Goal: Task Accomplishment & Management: Use online tool/utility

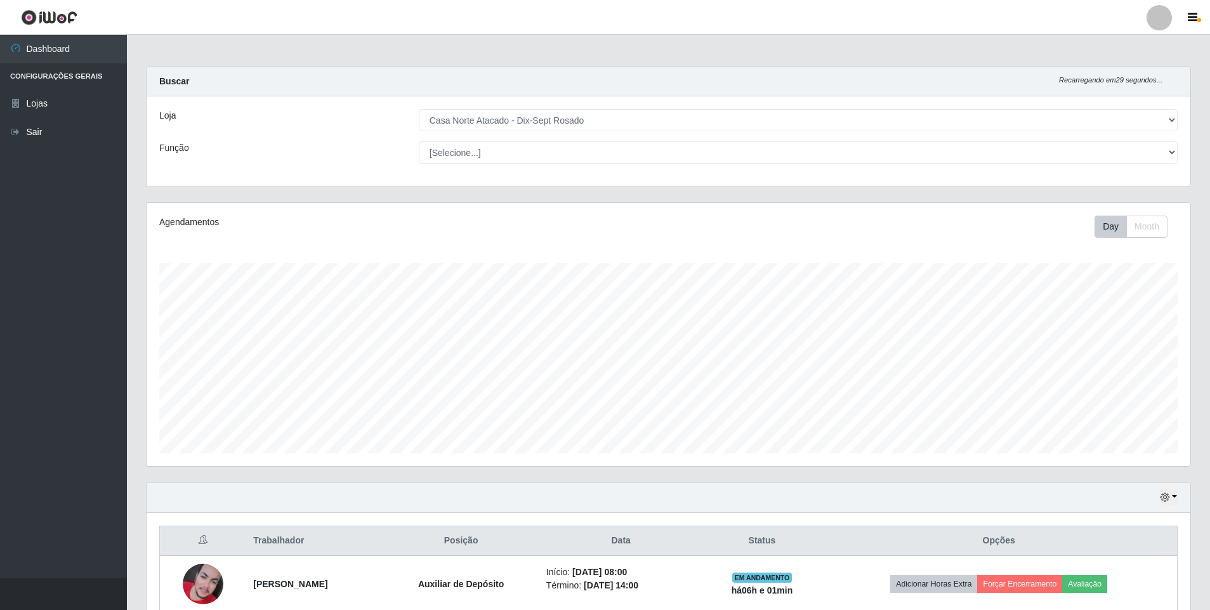
select select "432"
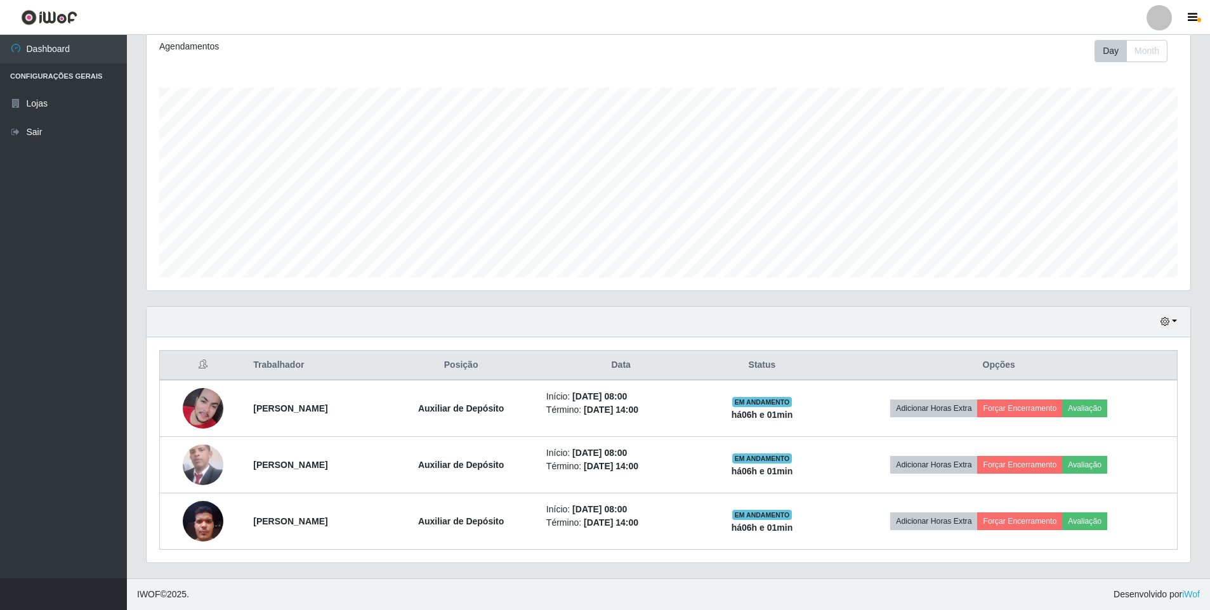
scroll to position [263, 1044]
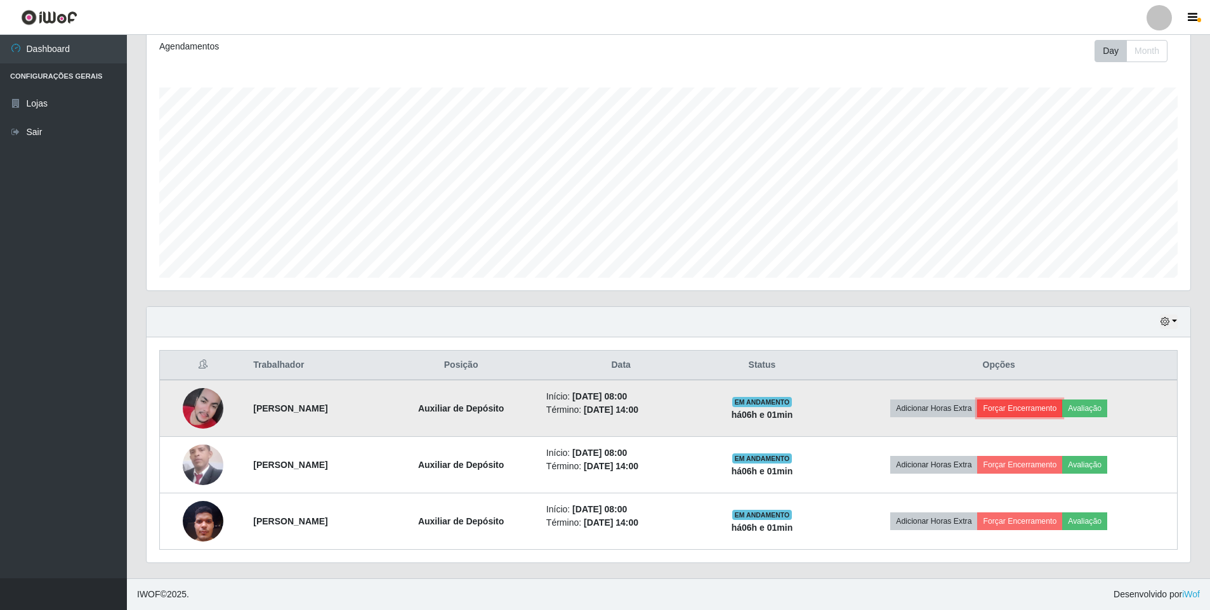
click at [1027, 411] on button "Forçar Encerramento" at bounding box center [1019, 409] width 85 height 18
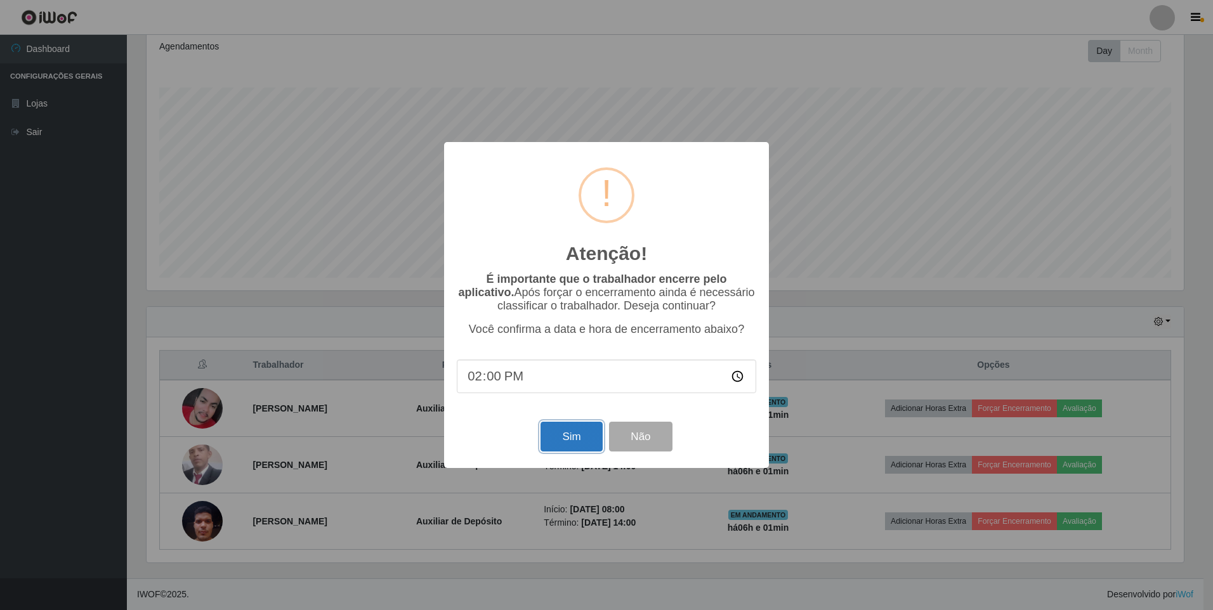
click at [586, 438] on button "Sim" at bounding box center [572, 437] width 62 height 30
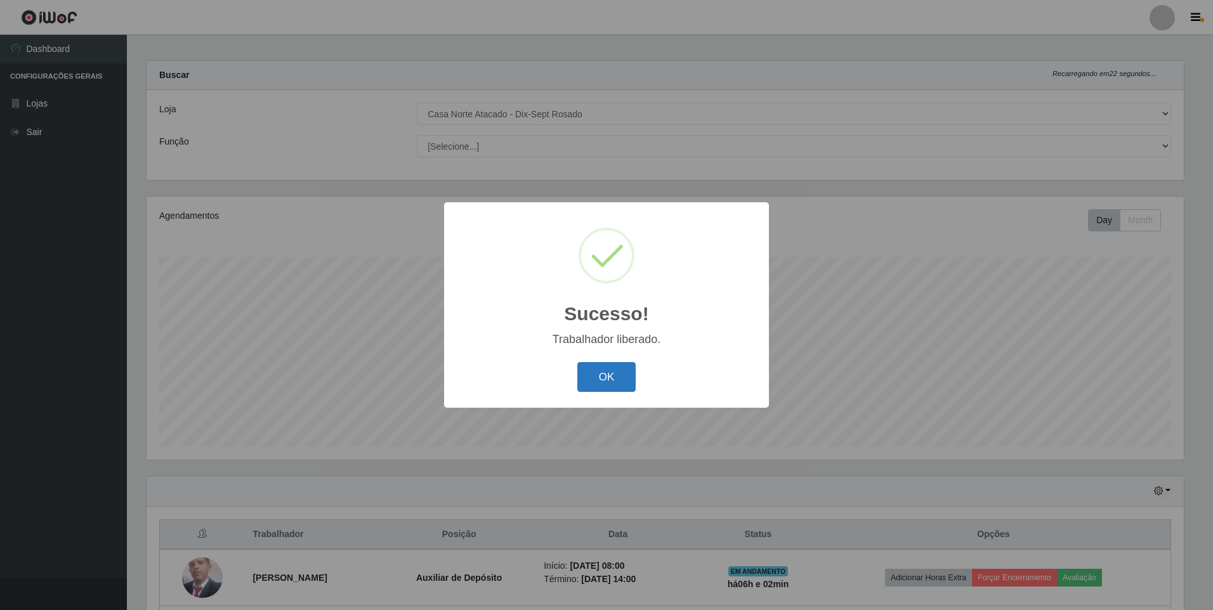
click at [606, 386] on button "OK" at bounding box center [606, 377] width 59 height 30
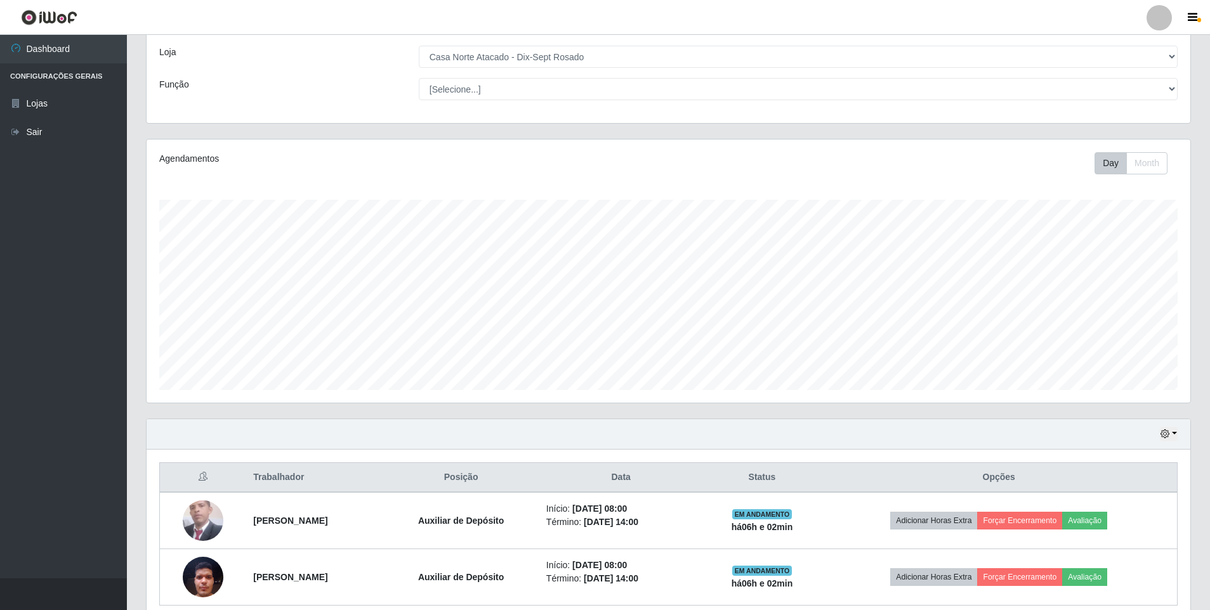
scroll to position [119, 0]
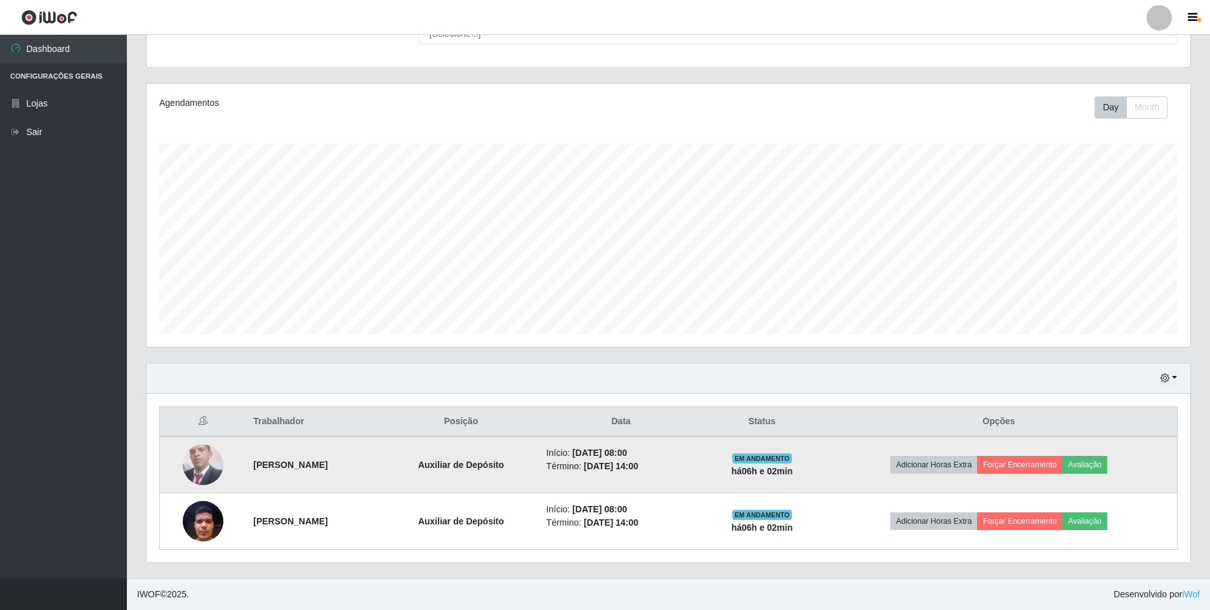
click at [1034, 451] on td "Adicionar Horas Extra Forçar Encerramento Avaliação" at bounding box center [998, 465] width 357 height 57
click at [1034, 458] on button "Forçar Encerramento" at bounding box center [1019, 465] width 85 height 18
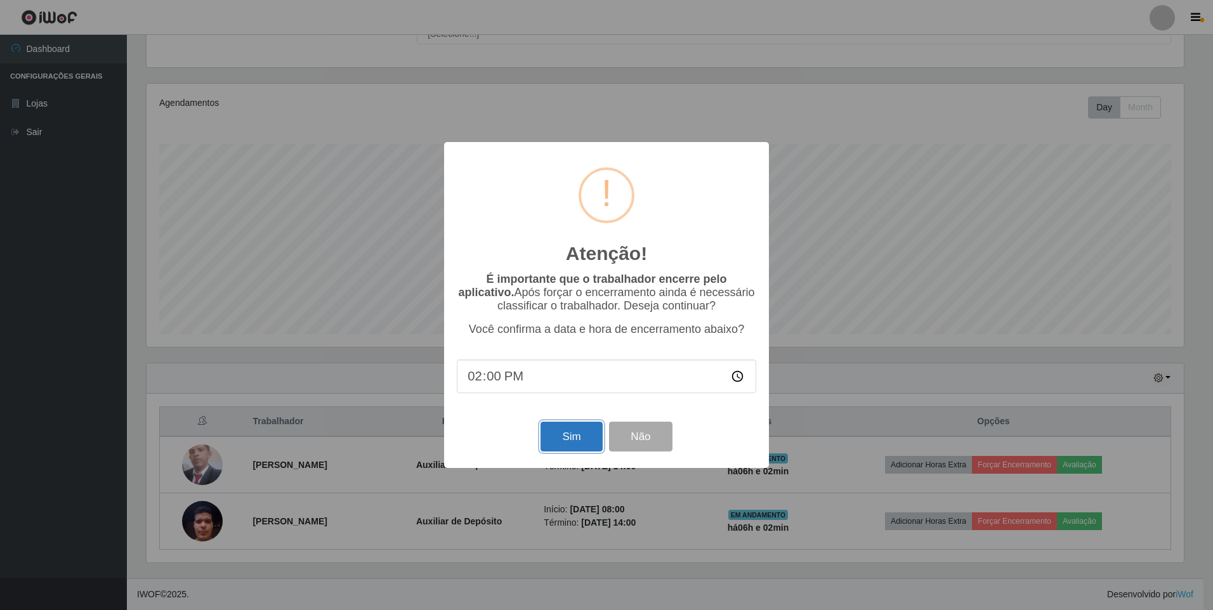
click at [582, 444] on button "Sim" at bounding box center [572, 437] width 62 height 30
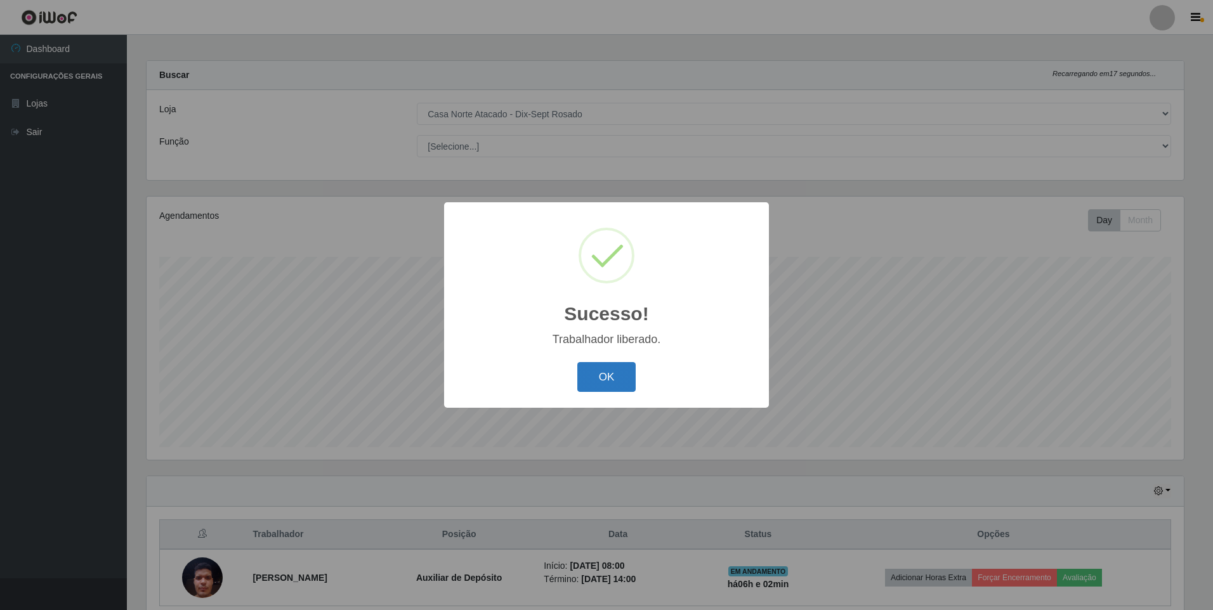
click at [611, 388] on button "OK" at bounding box center [606, 377] width 59 height 30
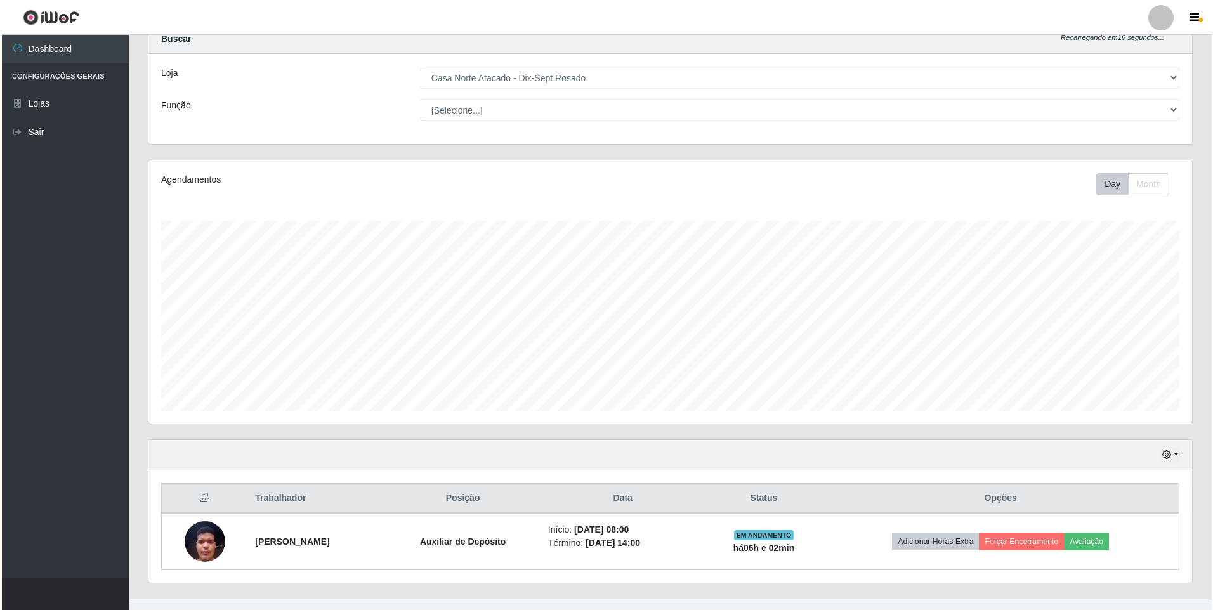
scroll to position [63, 0]
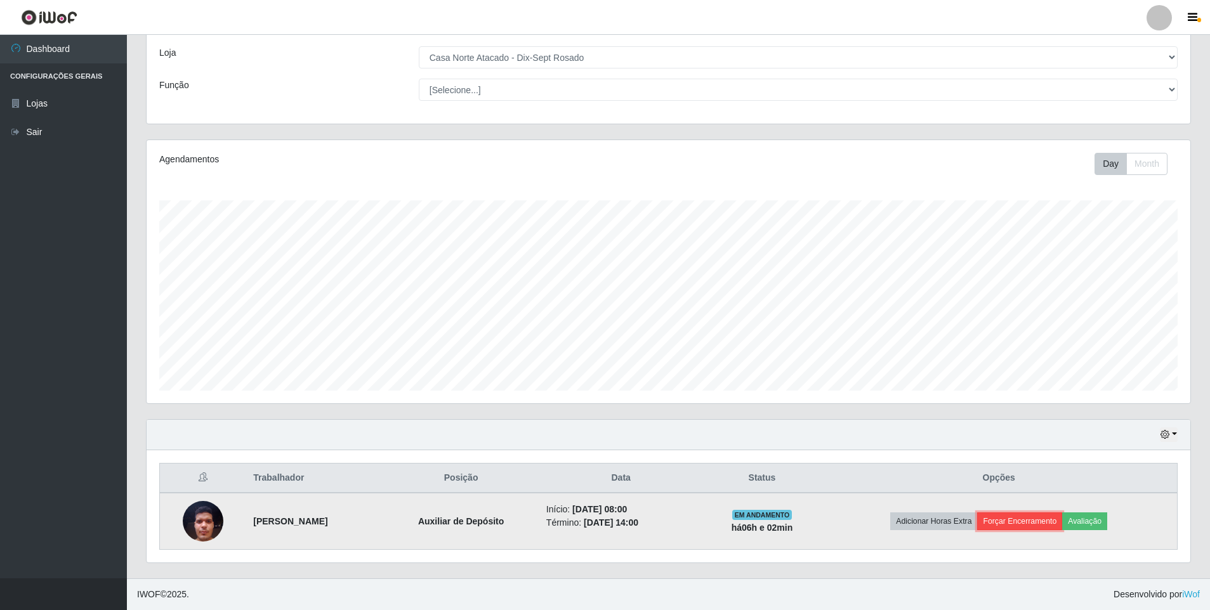
click at [1045, 518] on button "Forçar Encerramento" at bounding box center [1019, 522] width 85 height 18
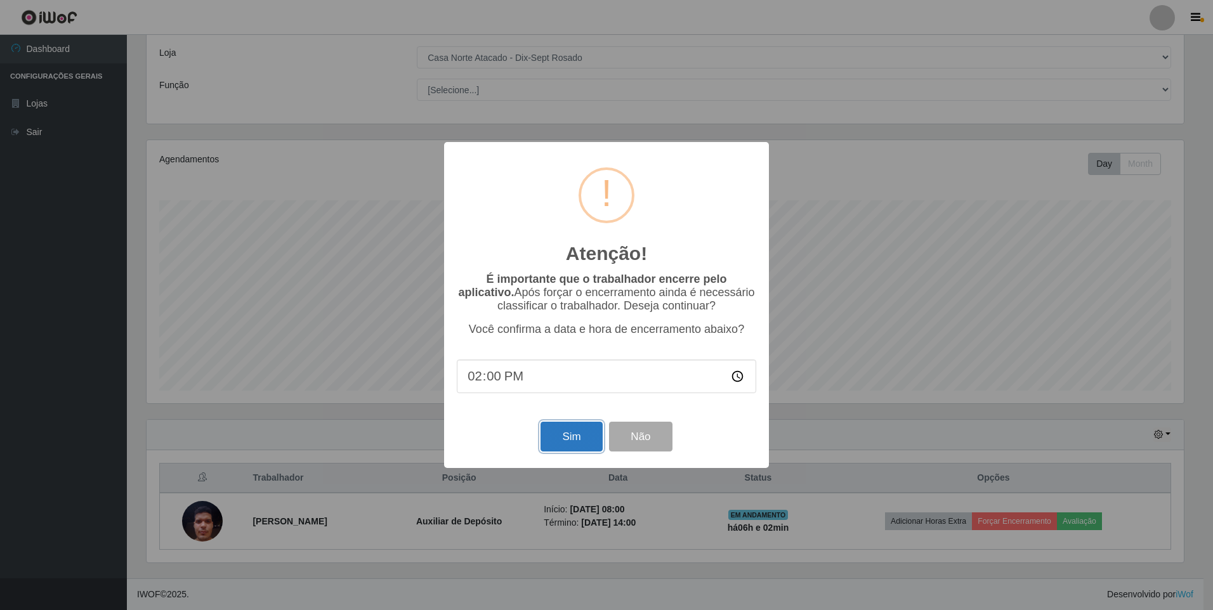
click at [567, 432] on button "Sim" at bounding box center [572, 437] width 62 height 30
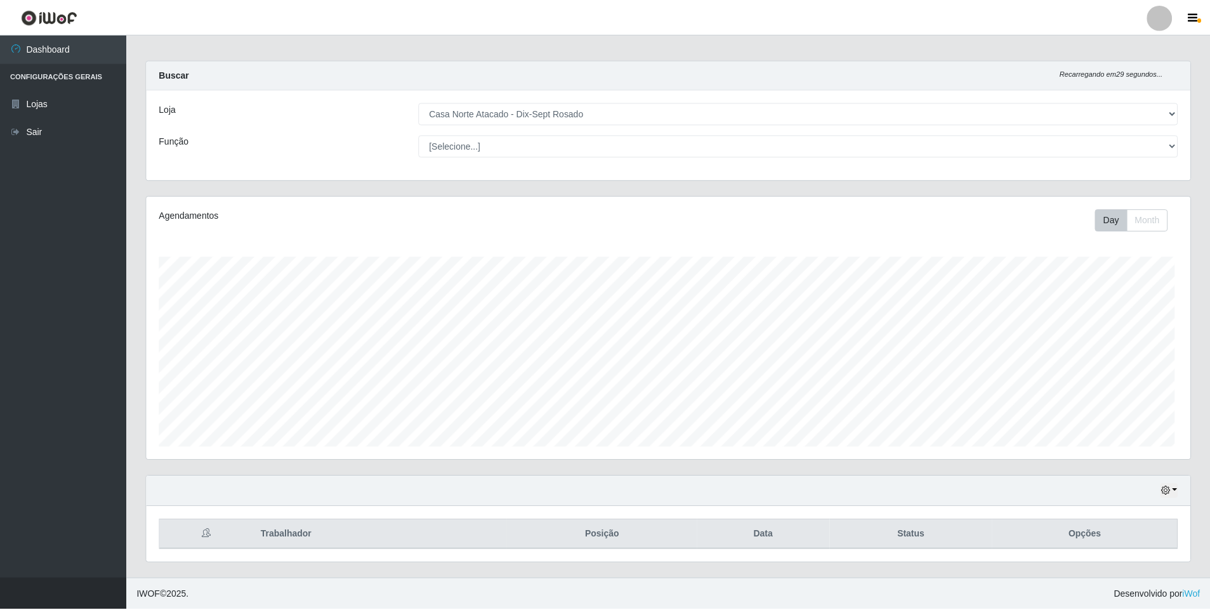
scroll to position [0, 0]
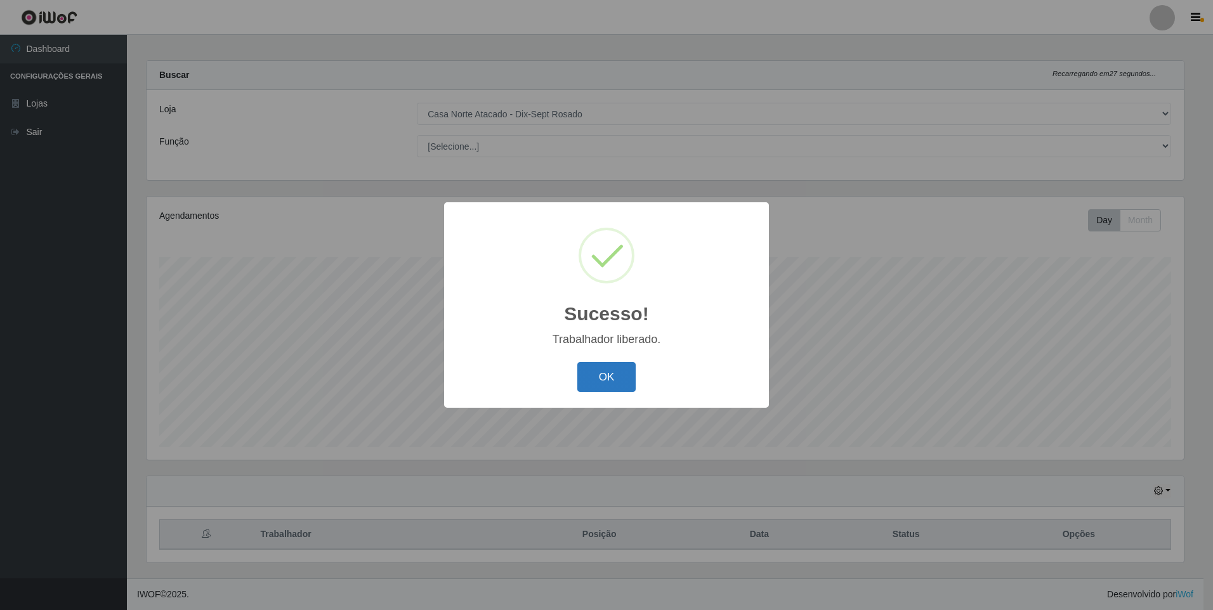
click at [602, 378] on button "OK" at bounding box center [606, 377] width 59 height 30
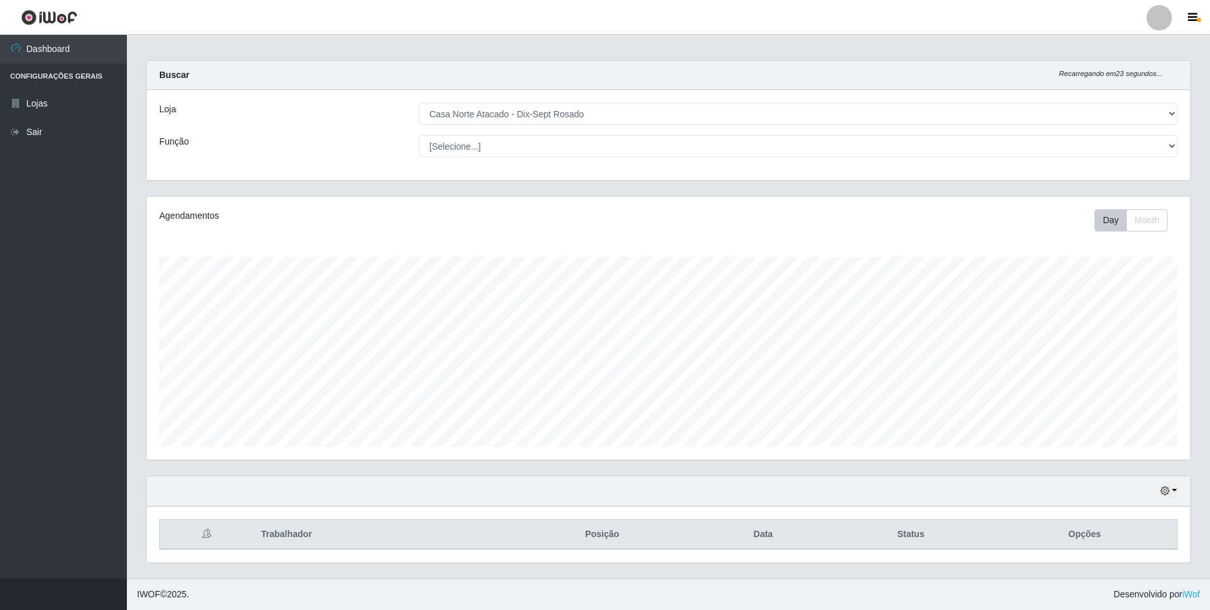
click at [1174, 501] on div "Hoje 1 dia 3 dias 1 Semana Não encerrados" at bounding box center [669, 492] width 1044 height 30
click at [1166, 493] on icon "button" at bounding box center [1165, 491] width 9 height 9
click at [1141, 444] on button "1 Semana" at bounding box center [1127, 444] width 100 height 27
click at [1164, 490] on icon "button" at bounding box center [1165, 491] width 9 height 9
click at [1140, 423] on button "3 dias" at bounding box center [1127, 417] width 100 height 27
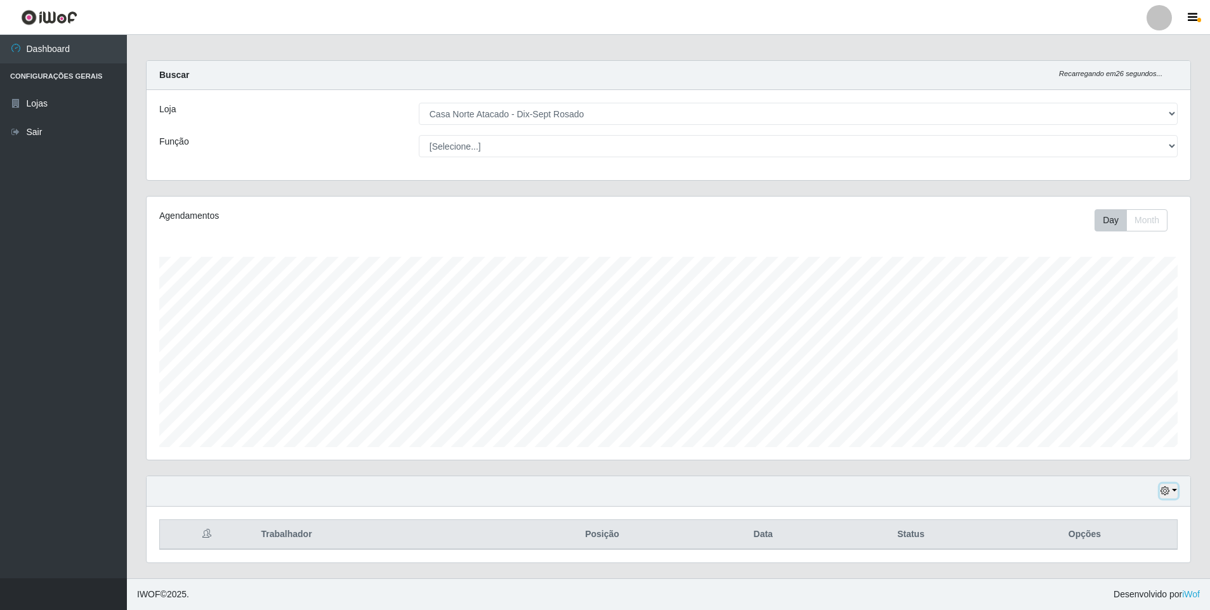
click at [1162, 497] on button "button" at bounding box center [1169, 491] width 18 height 15
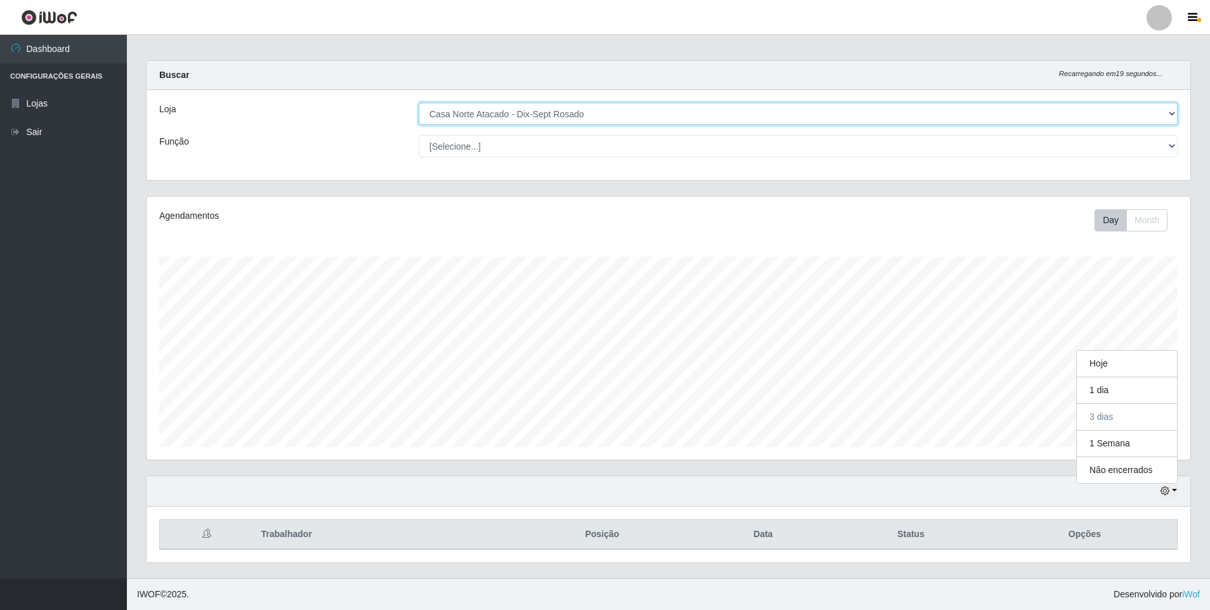
click at [666, 113] on select "[Selecione...] [GEOGRAPHIC_DATA] - [GEOGRAPHIC_DATA]" at bounding box center [798, 114] width 759 height 22
click at [419, 103] on select "[Selecione...] [GEOGRAPHIC_DATA] - [GEOGRAPHIC_DATA]" at bounding box center [798, 114] width 759 height 22
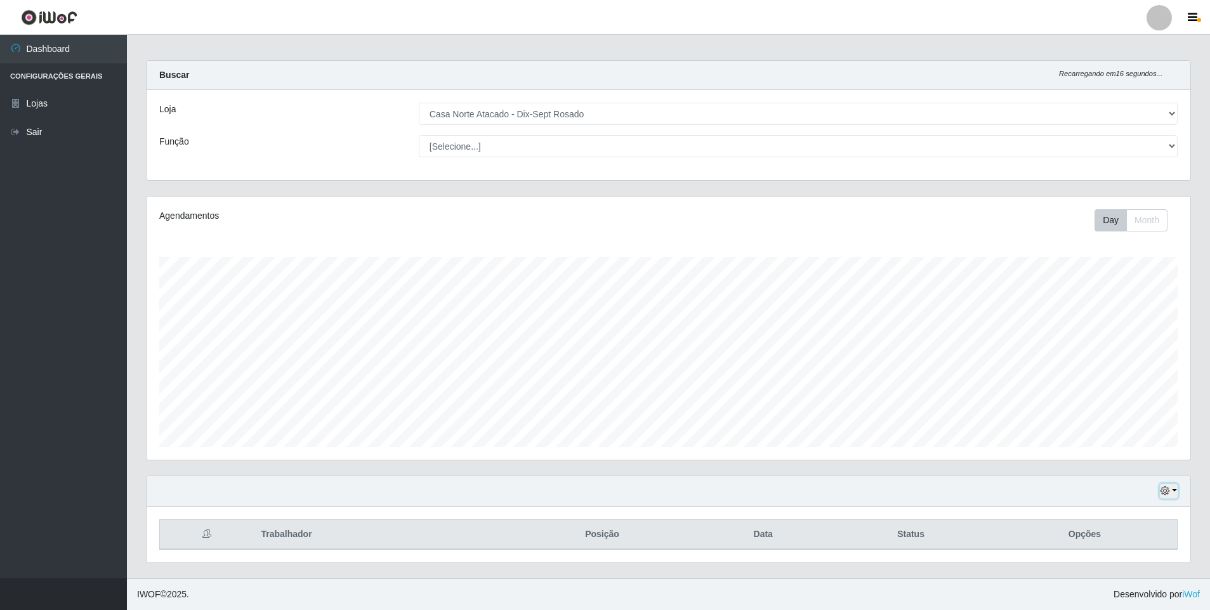
click at [1171, 493] on button "button" at bounding box center [1169, 491] width 18 height 15
click at [1125, 440] on button "1 Semana" at bounding box center [1127, 444] width 100 height 27
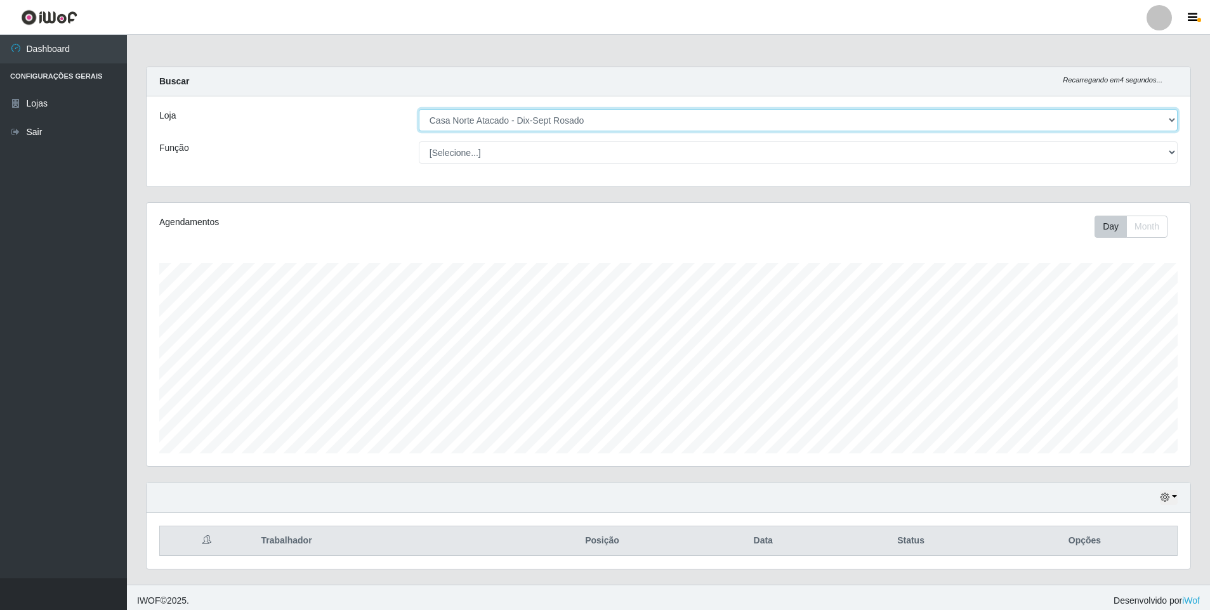
click at [698, 121] on select "[Selecione...] [GEOGRAPHIC_DATA] - [GEOGRAPHIC_DATA]" at bounding box center [798, 120] width 759 height 22
click at [419, 109] on select "[Selecione...] [GEOGRAPHIC_DATA] - [GEOGRAPHIC_DATA]" at bounding box center [798, 120] width 759 height 22
